Goal: Task Accomplishment & Management: Use online tool/utility

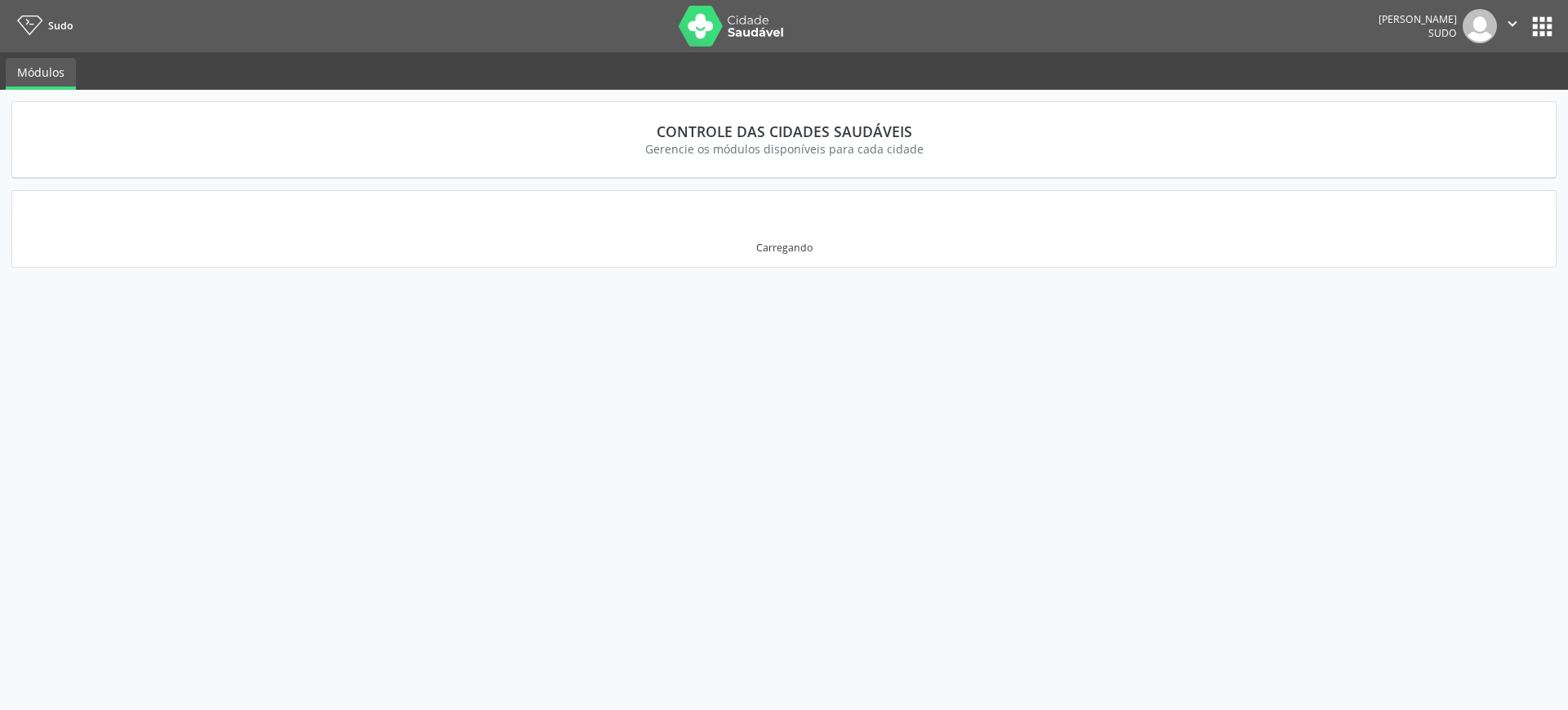
click at [1542, 36] on button "apps" at bounding box center [1542, 27] width 29 height 29
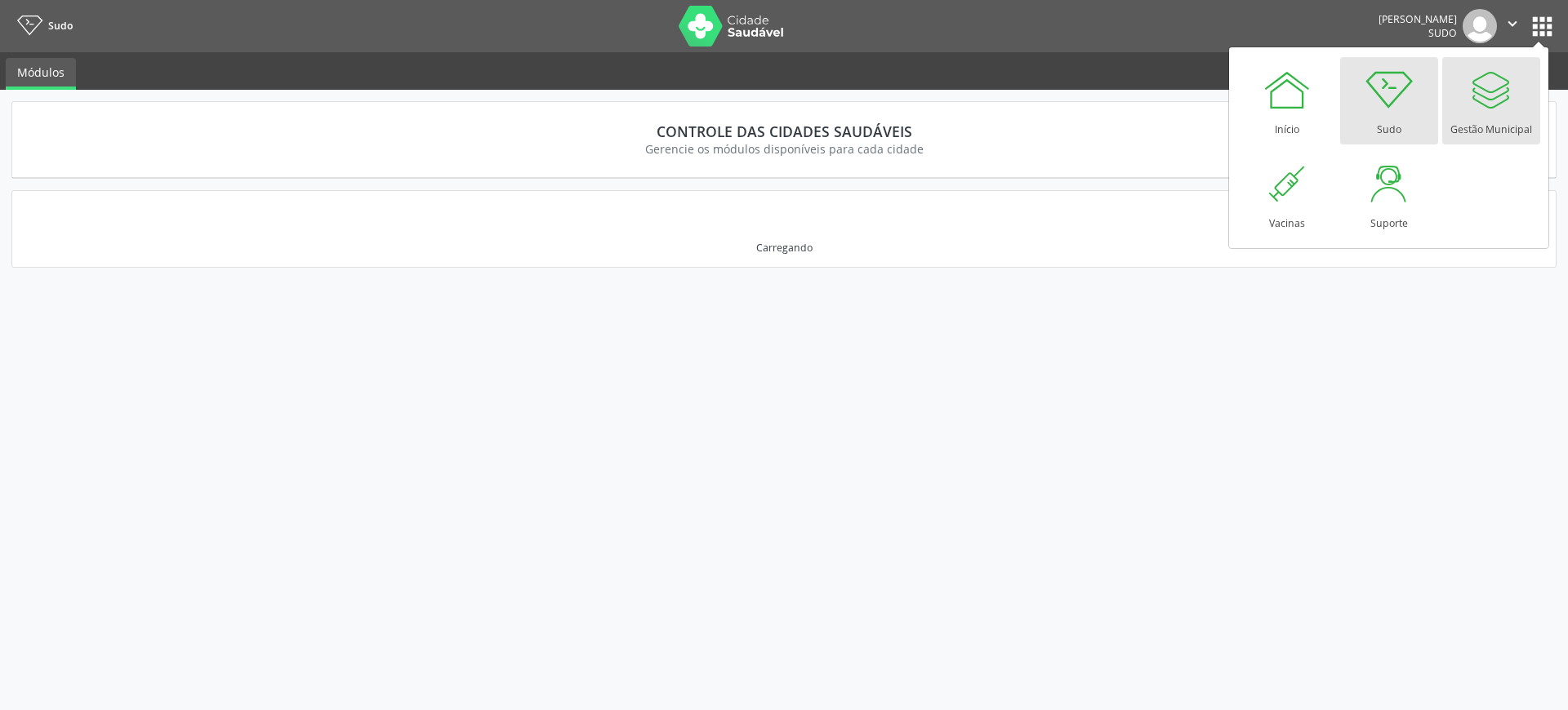
click at [1507, 108] on div at bounding box center [1491, 90] width 49 height 49
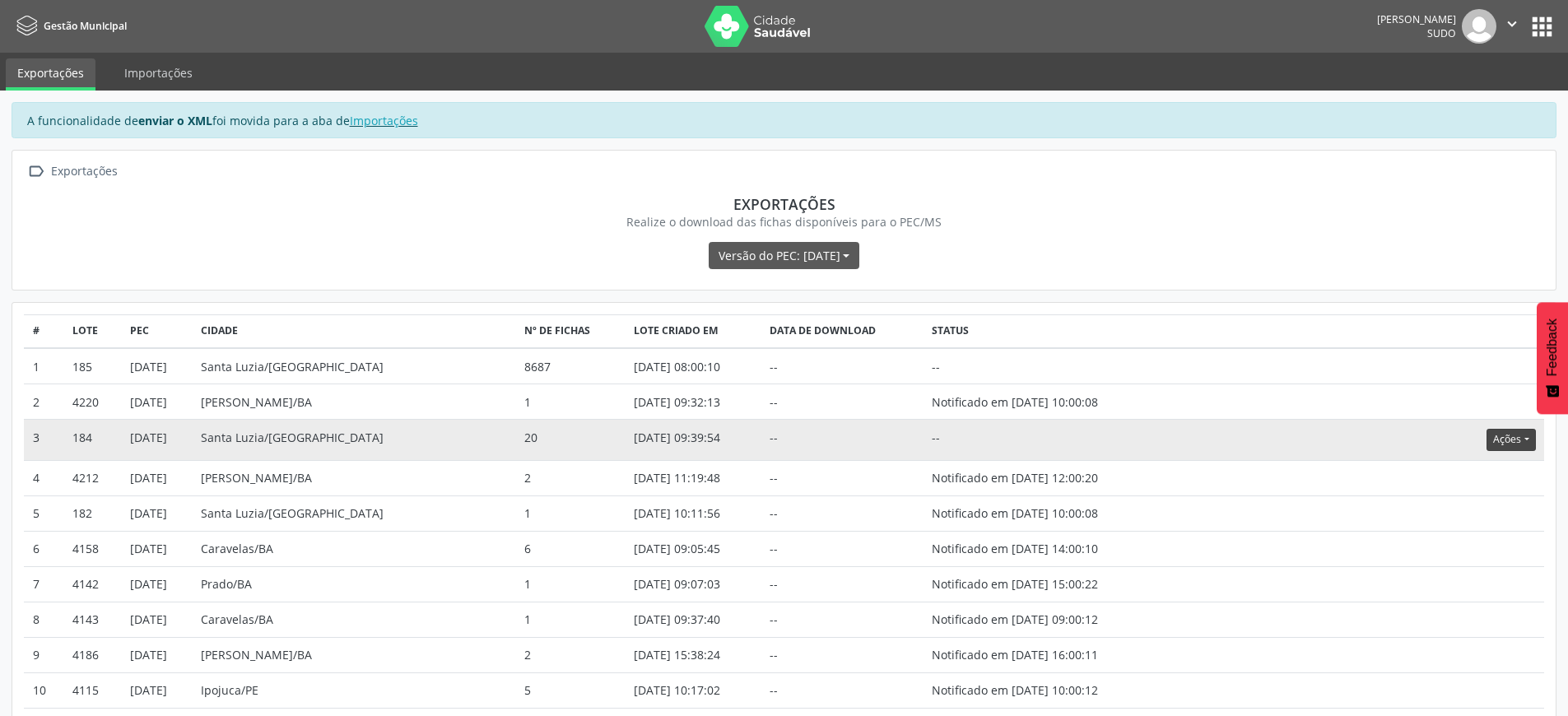
click at [1493, 442] on button "Ações" at bounding box center [1510, 440] width 48 height 22
click at [1445, 542] on link "Atualizar" at bounding box center [1477, 541] width 114 height 23
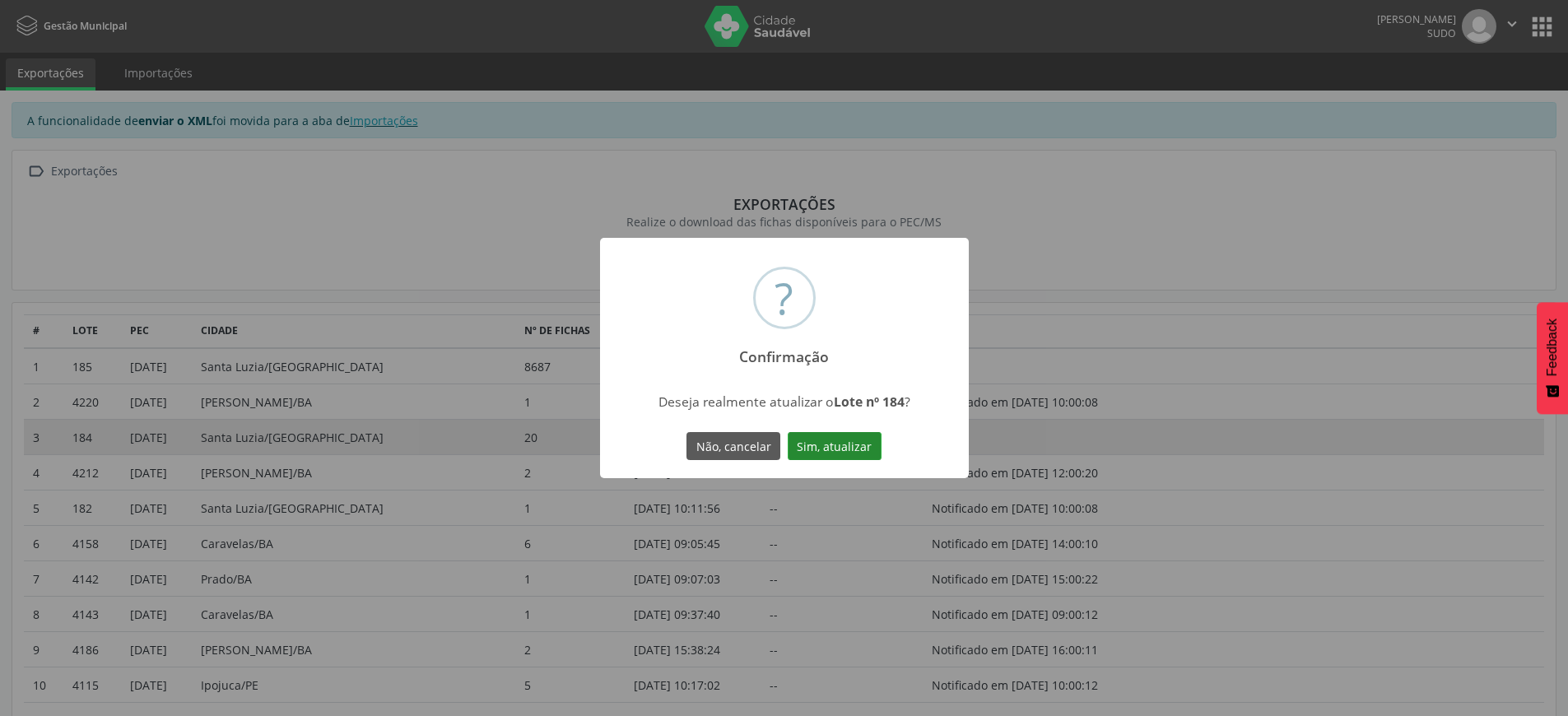
click at [861, 447] on button "Sim, atualizar" at bounding box center [834, 446] width 94 height 28
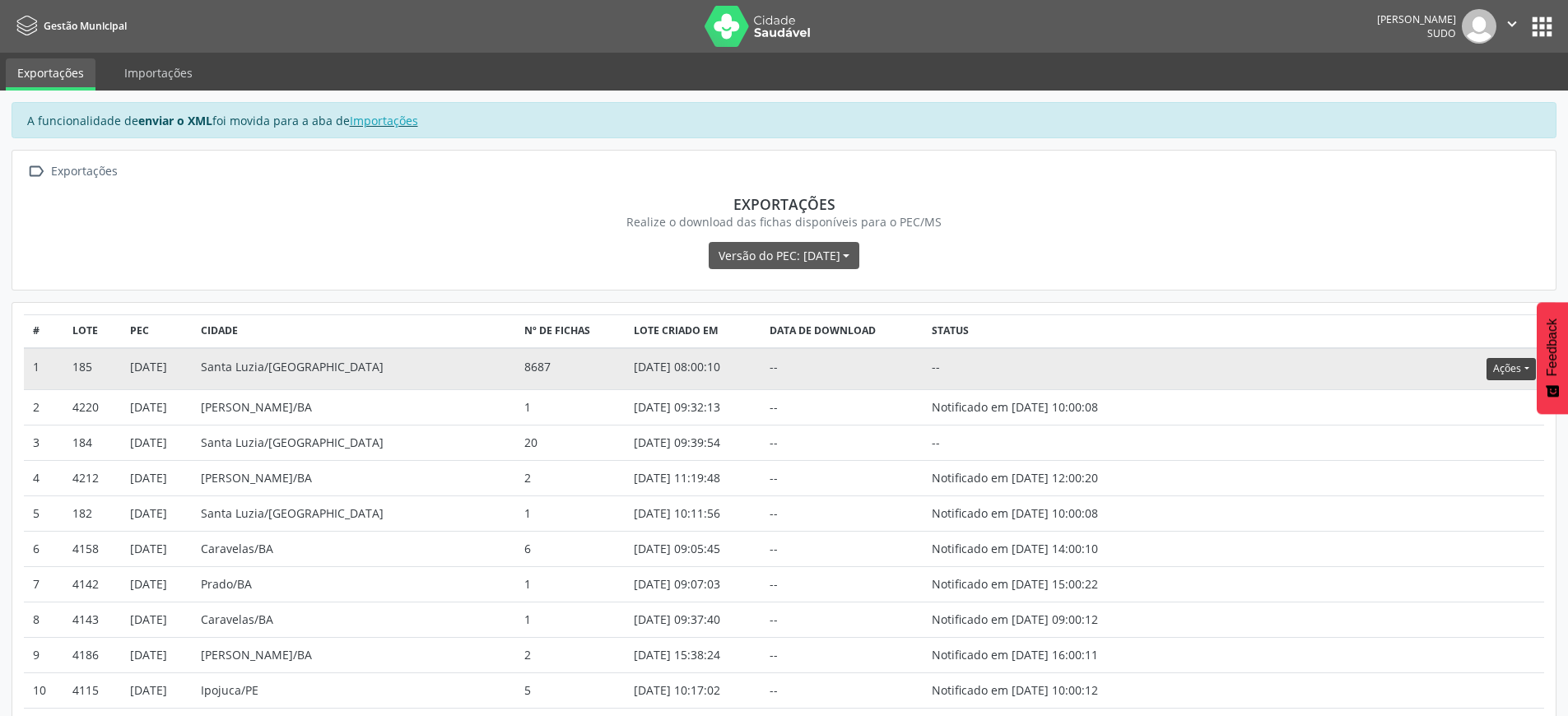
click at [1512, 373] on button "Ações" at bounding box center [1510, 369] width 48 height 22
click at [1465, 474] on link "Atualizar" at bounding box center [1477, 470] width 114 height 23
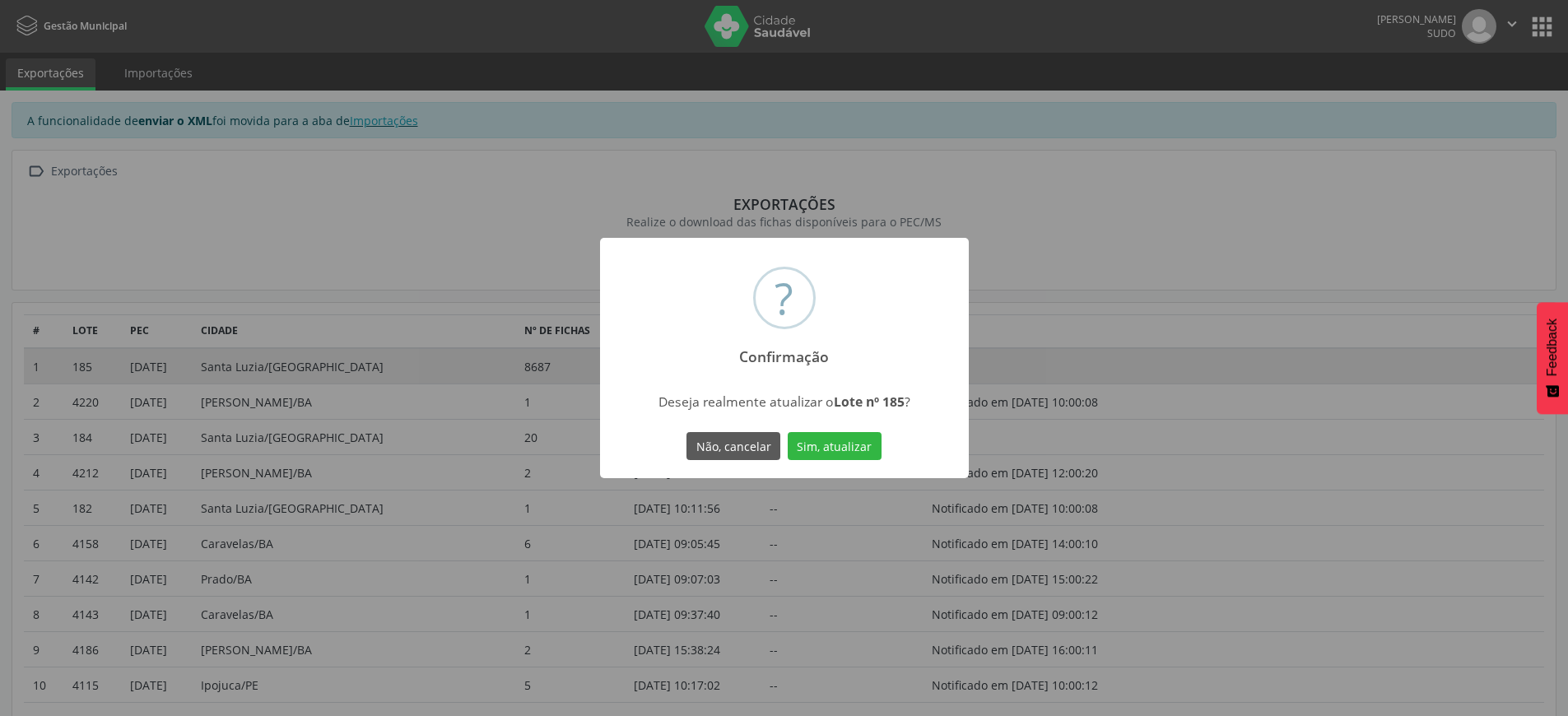
click at [859, 461] on div "Não, cancelar Sim, atualizar" at bounding box center [784, 446] width 202 height 35
click at [854, 439] on button "Sim, atualizar" at bounding box center [834, 446] width 94 height 28
